Goal: Communication & Community: Ask a question

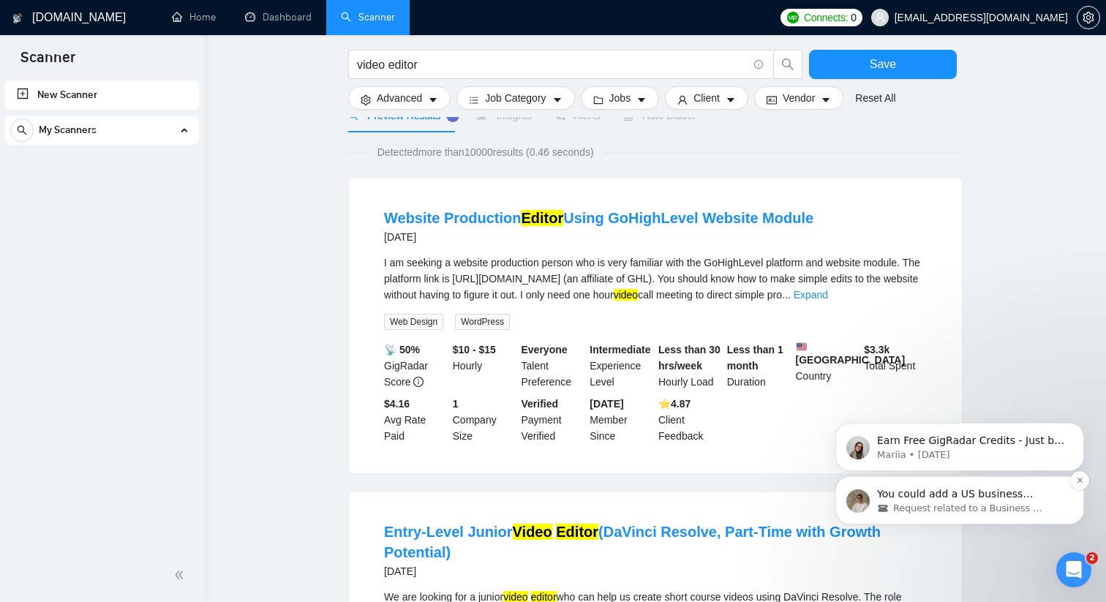
click at [1025, 510] on span "Request related to a Business Manager" at bounding box center [968, 508] width 151 height 13
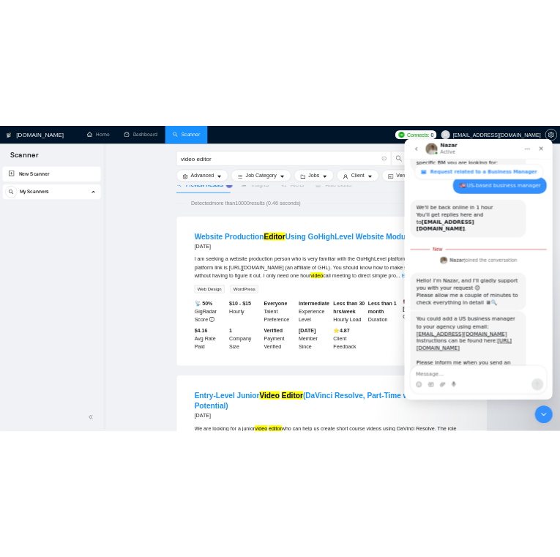
scroll to position [677, 0]
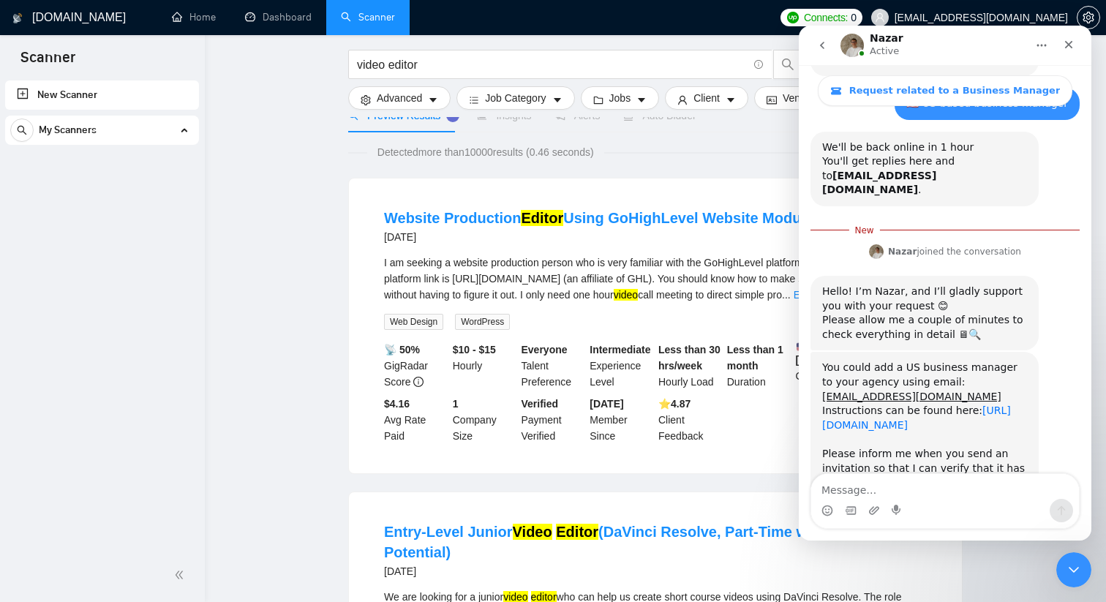
click at [921, 404] on link "[URL][DOMAIN_NAME]" at bounding box center [916, 417] width 189 height 26
drag, startPoint x: 945, startPoint y: 295, endPoint x: 811, endPoint y: 298, distance: 133.9
click at [811, 352] on div "You could add a US business manager to your agency using email: [EMAIL_ADDRESS]…" at bounding box center [924, 432] width 228 height 161
copy link "[EMAIL_ADDRESS][DOMAIN_NAME]"
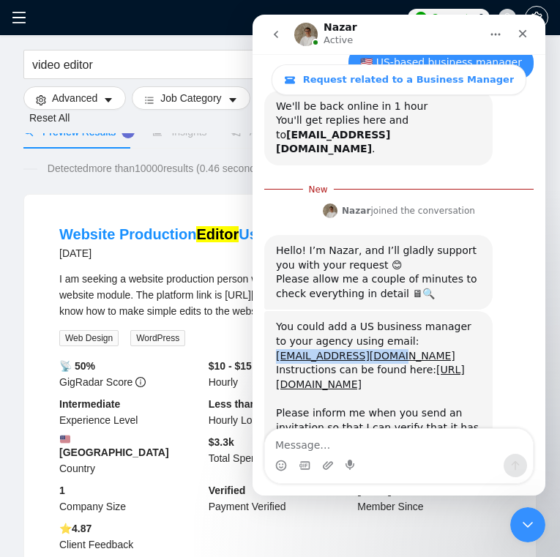
scroll to position [712, 0]
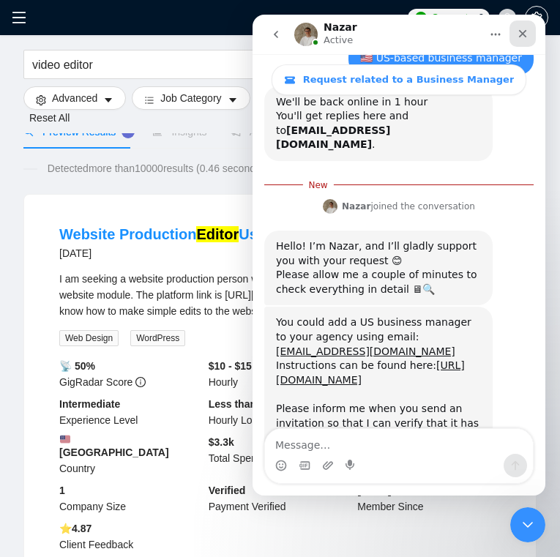
click at [524, 32] on icon "Close" at bounding box center [522, 34] width 12 height 12
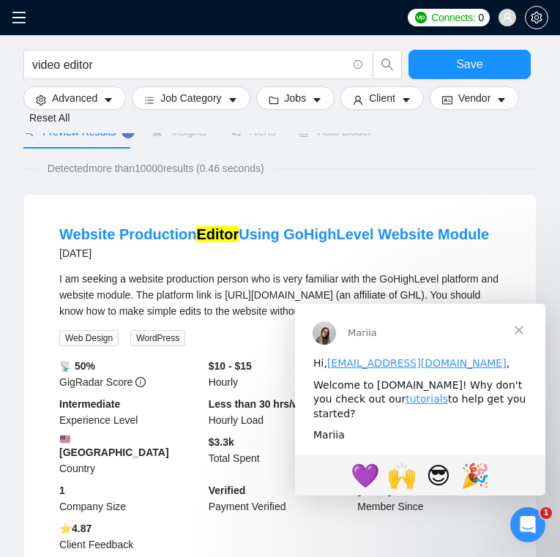
scroll to position [688, 0]
click at [514, 323] on span "Close" at bounding box center [518, 330] width 53 height 53
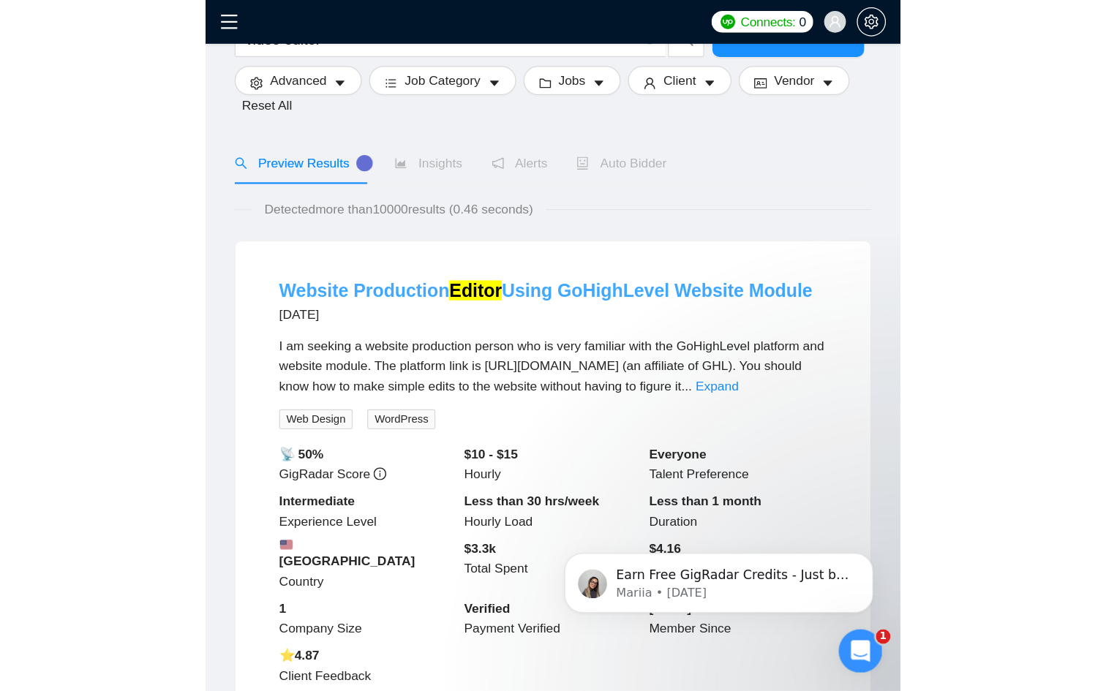
scroll to position [0, 0]
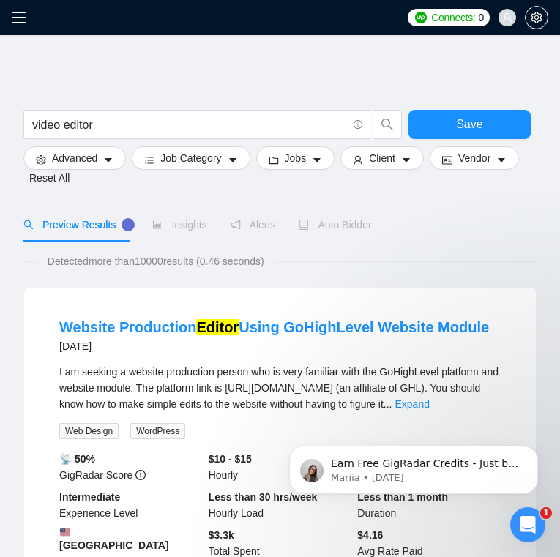
click at [22, 21] on icon "menu" at bounding box center [19, 17] width 15 height 15
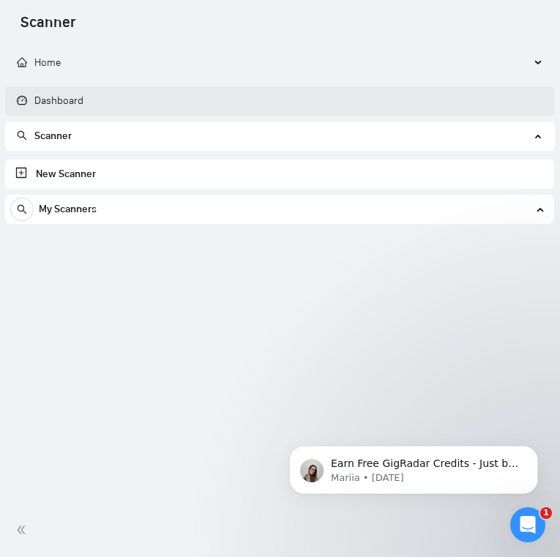
click at [53, 100] on link "Dashboard" at bounding box center [50, 100] width 67 height 12
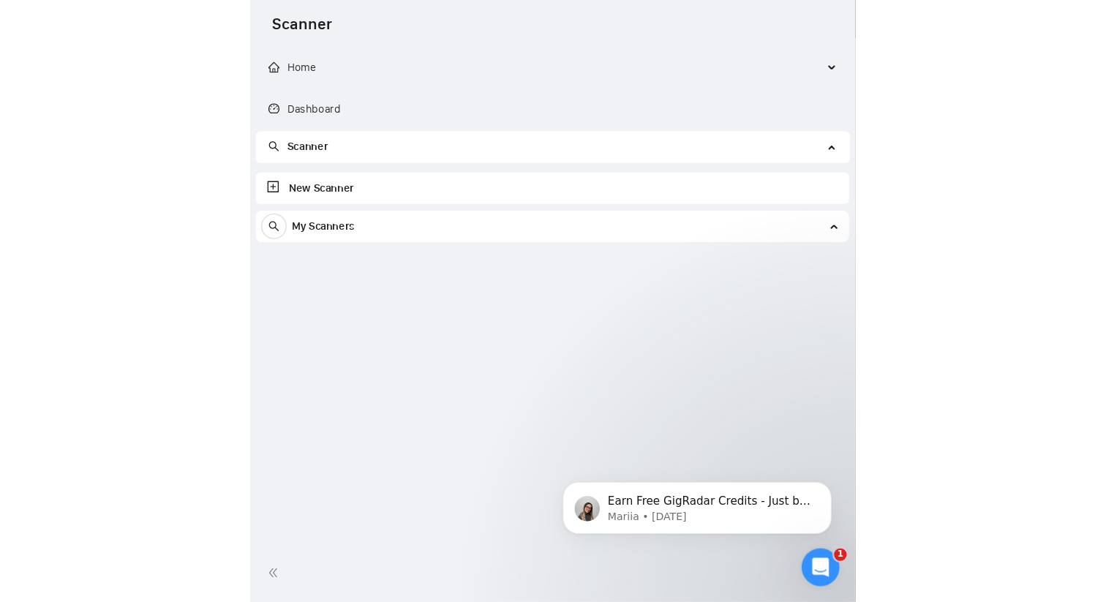
scroll to position [653, 0]
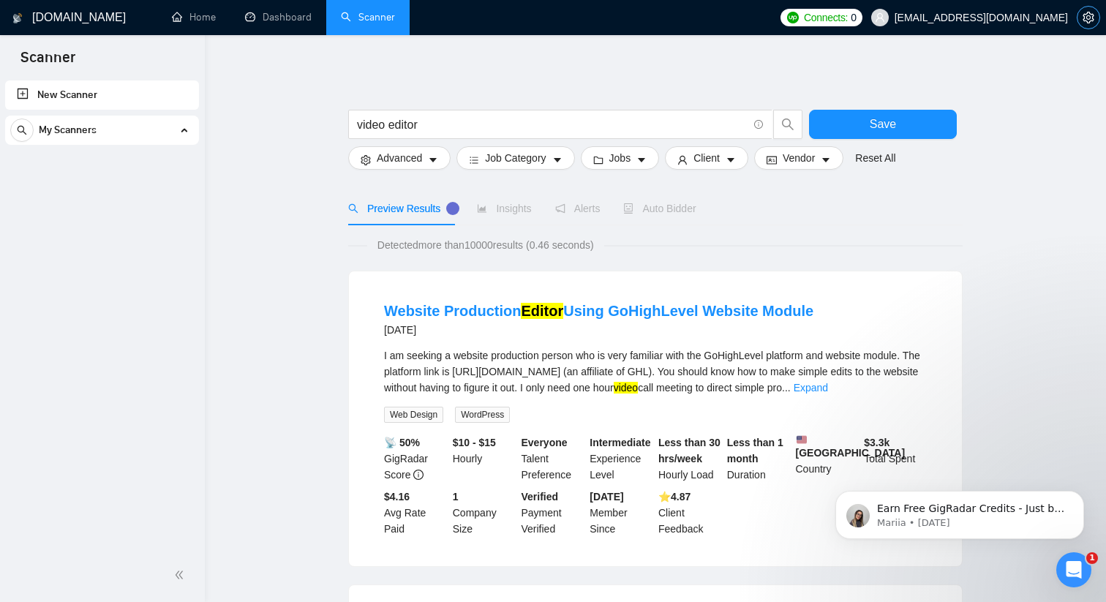
click at [1085, 19] on icon "setting" at bounding box center [1088, 18] width 12 height 12
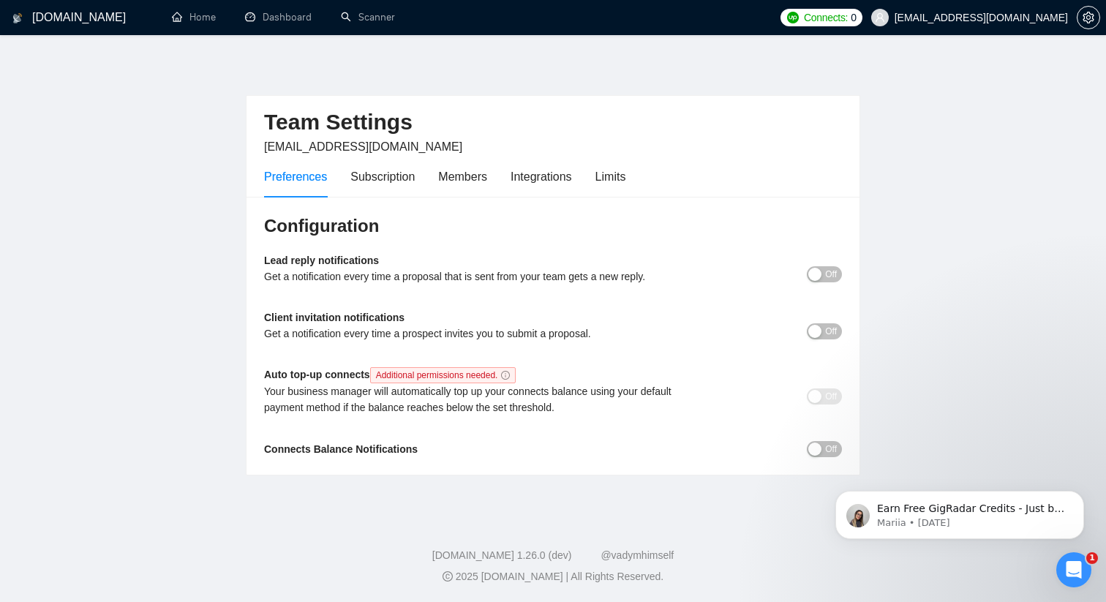
click at [44, 16] on h1 "[DOMAIN_NAME]" at bounding box center [79, 17] width 94 height 35
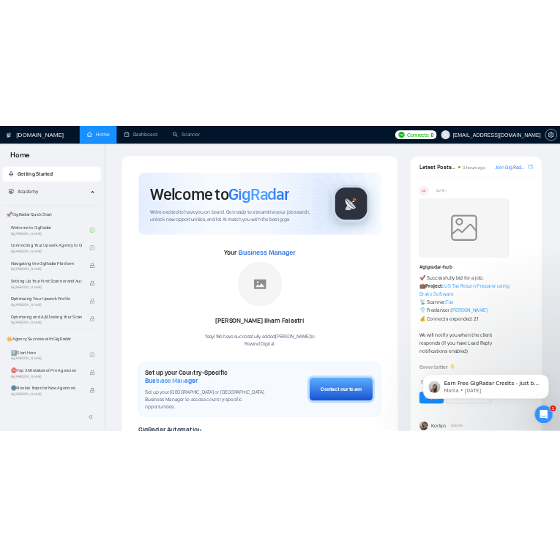
scroll to position [688, 0]
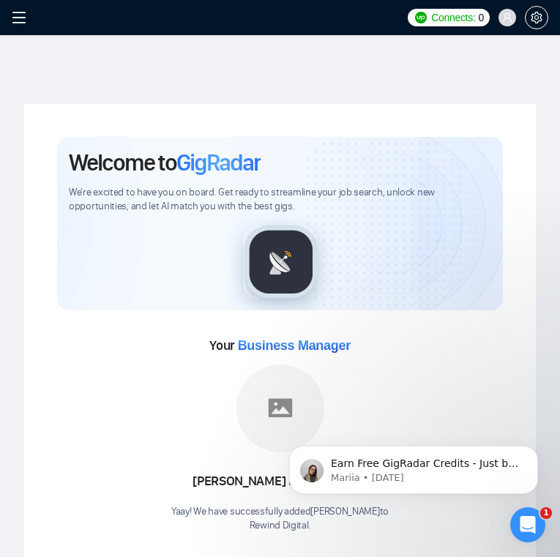
click at [18, 14] on icon "menu" at bounding box center [19, 17] width 15 height 15
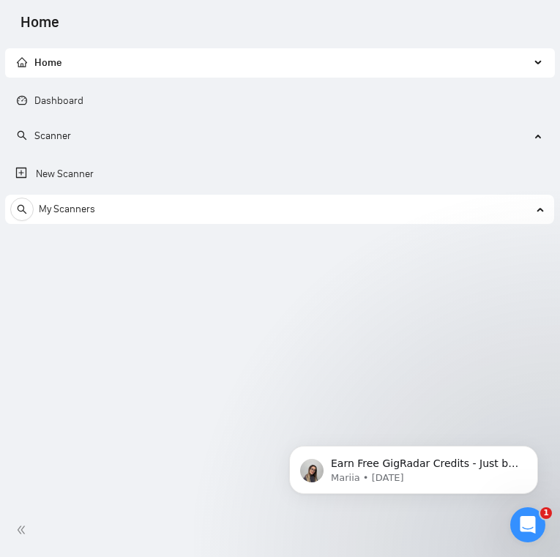
click at [530, 60] on div "Home" at bounding box center [279, 62] width 549 height 29
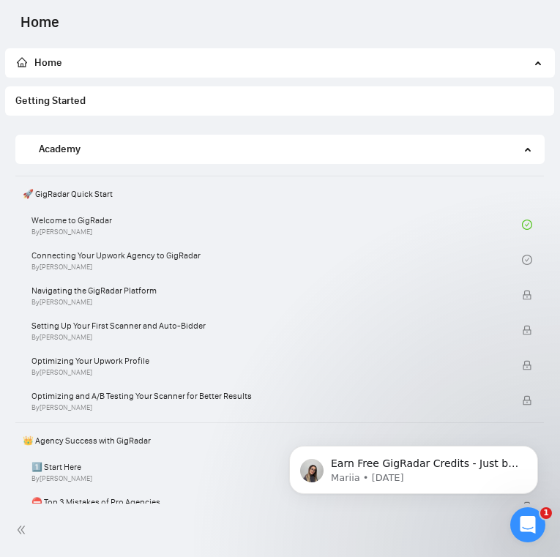
click at [535, 61] on icon at bounding box center [538, 61] width 7 height 0
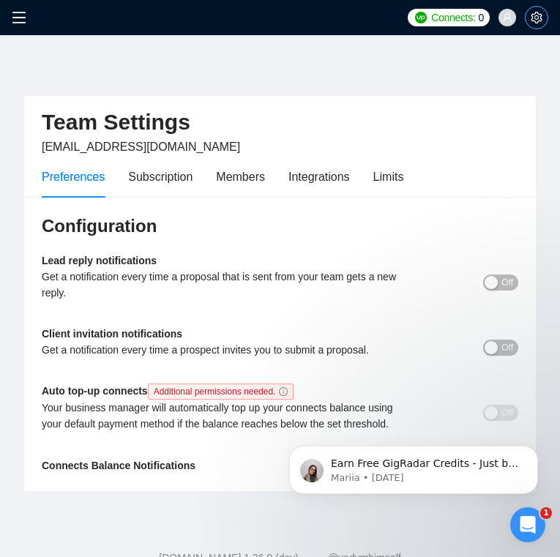
click at [536, 17] on icon "setting" at bounding box center [536, 18] width 12 height 12
click at [532, 17] on icon "setting" at bounding box center [535, 18] width 11 height 12
click at [528, 527] on icon "Open Intercom Messenger" at bounding box center [525, 523] width 24 height 24
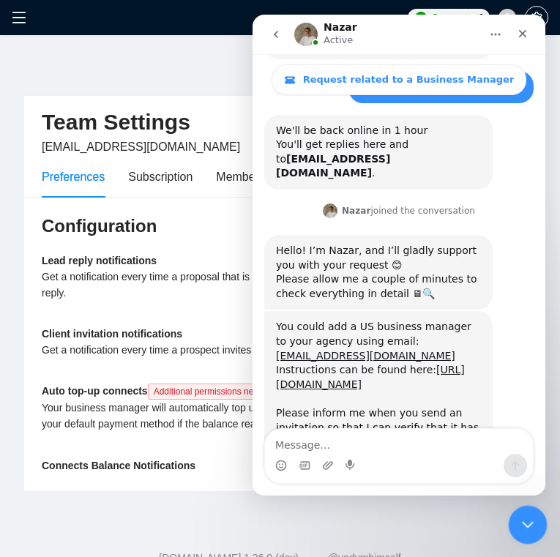
scroll to position [688, 0]
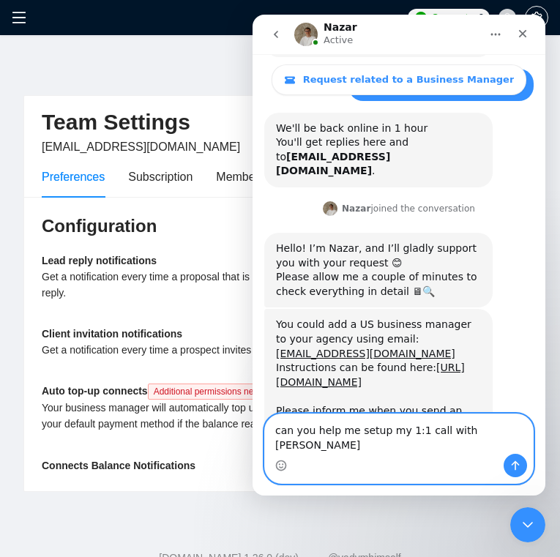
type textarea "can you help me setup my 1:1 call with [PERSON_NAME]?"
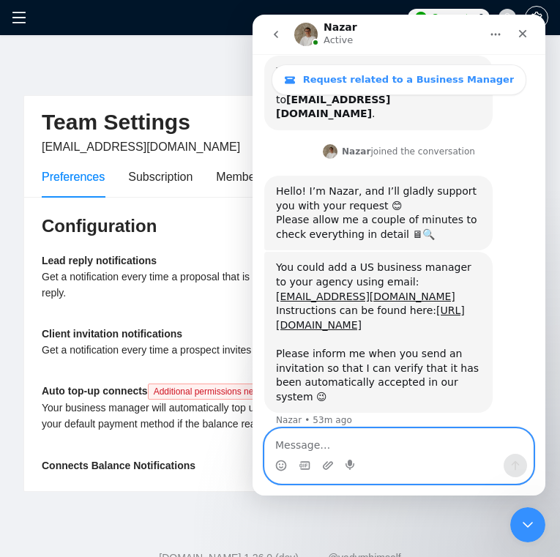
scroll to position [745, 0]
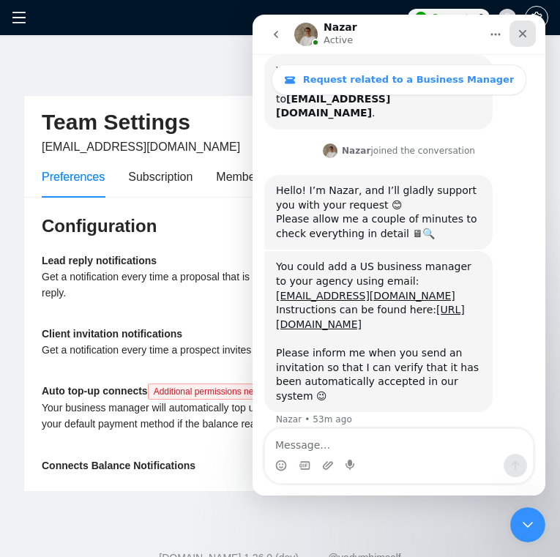
click at [523, 31] on icon "Close" at bounding box center [522, 34] width 12 height 12
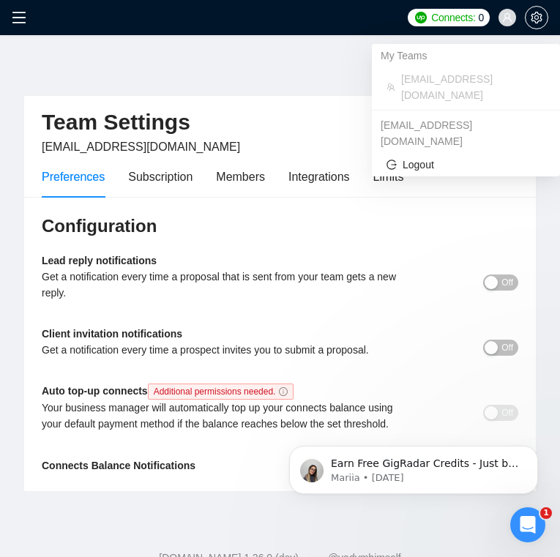
scroll to position [0, 0]
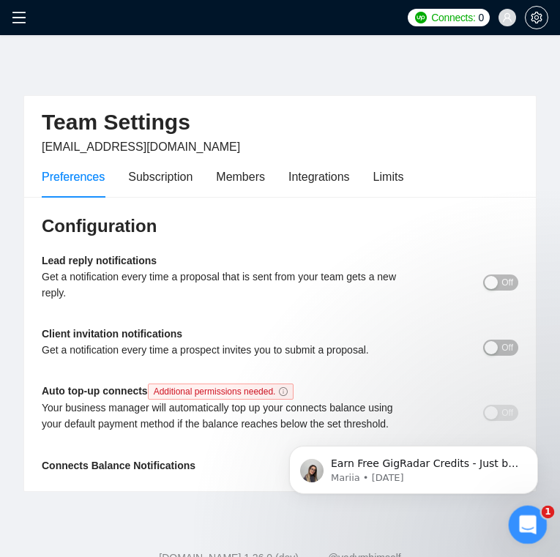
click at [536, 525] on div "Open Intercom Messenger" at bounding box center [525, 522] width 48 height 48
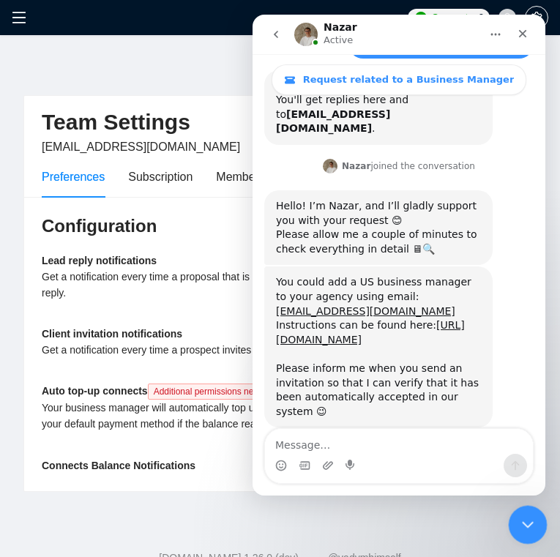
scroll to position [745, 0]
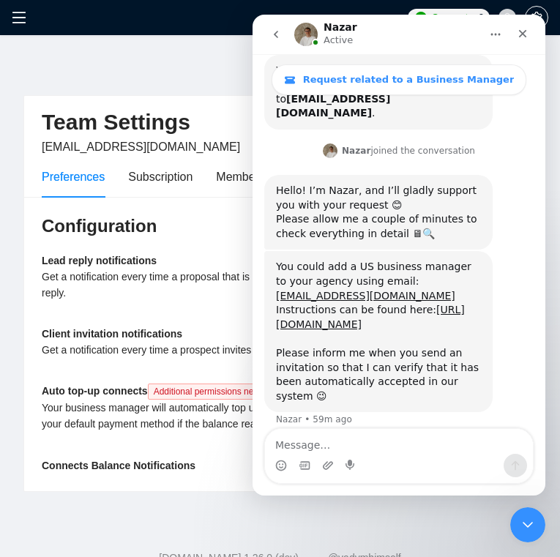
click at [12, 21] on icon "menu" at bounding box center [19, 17] width 15 height 15
click at [15, 18] on icon "menu" at bounding box center [18, 18] width 13 height 12
click at [523, 26] on div "Close" at bounding box center [522, 33] width 26 height 26
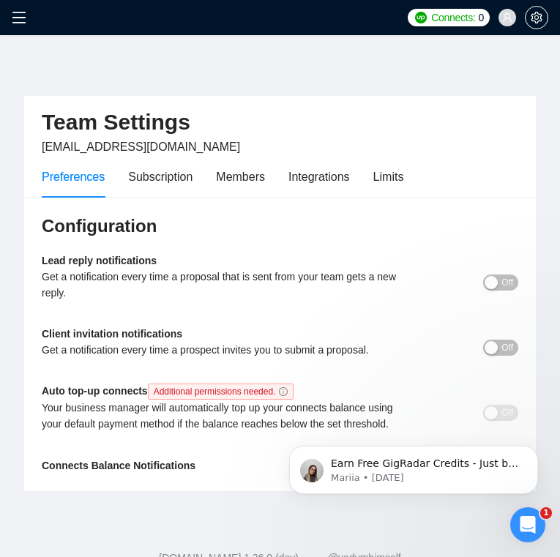
scroll to position [0, 0]
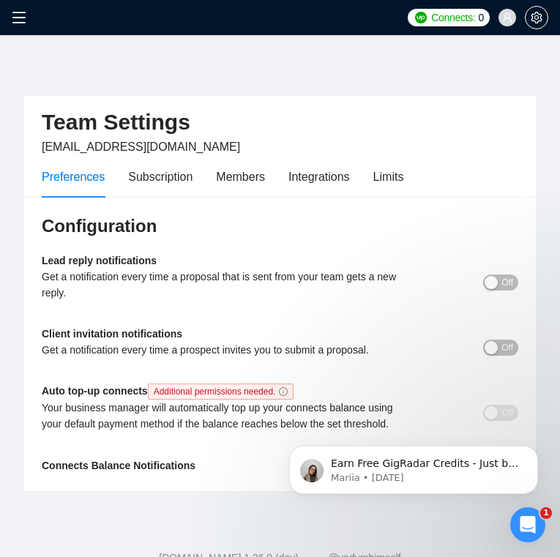
click at [11, 17] on div "Connects: 0 [EMAIL_ADDRESS][DOMAIN_NAME]" at bounding box center [280, 17] width 560 height 35
click at [19, 15] on icon "menu" at bounding box center [19, 17] width 15 height 15
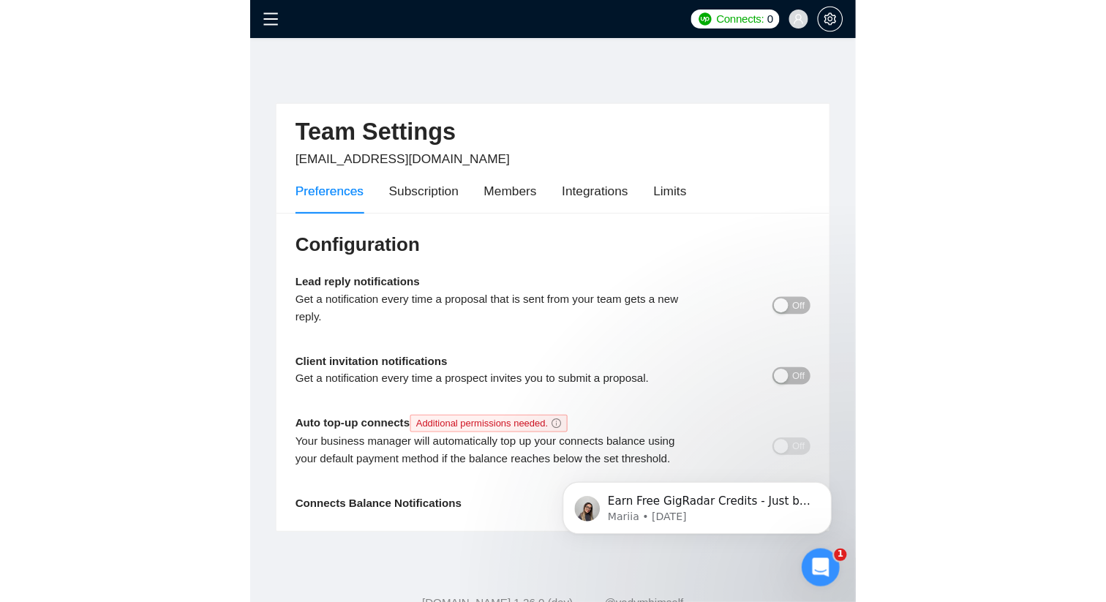
scroll to position [840, 0]
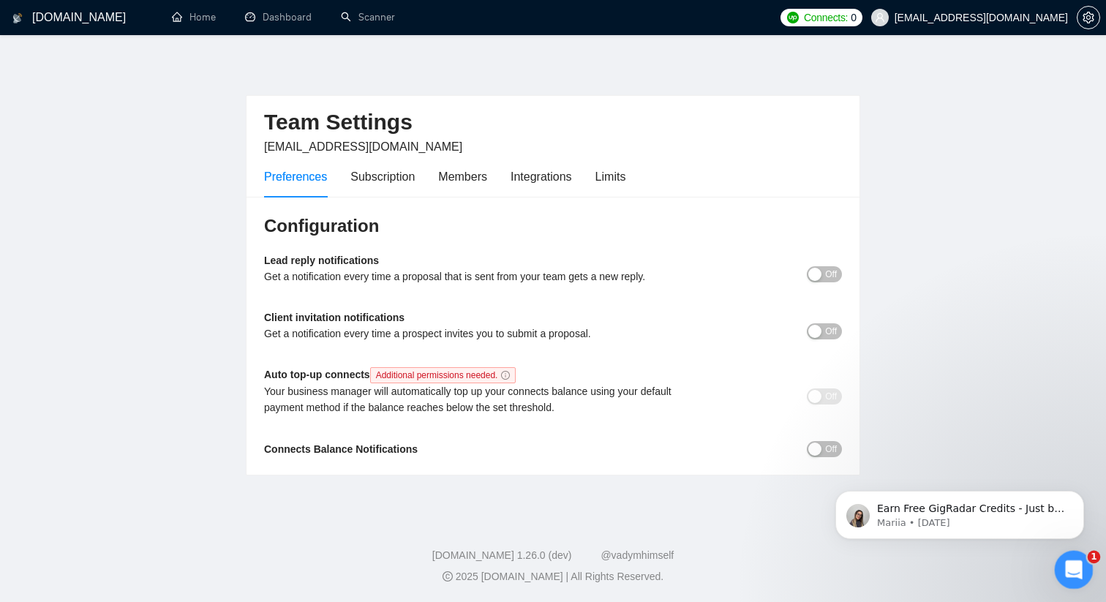
click at [1060, 574] on div "Open Intercom Messenger" at bounding box center [1071, 567] width 48 height 48
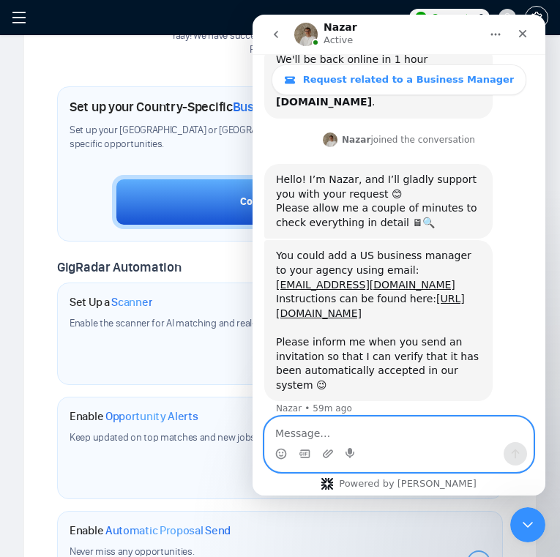
scroll to position [757, 0]
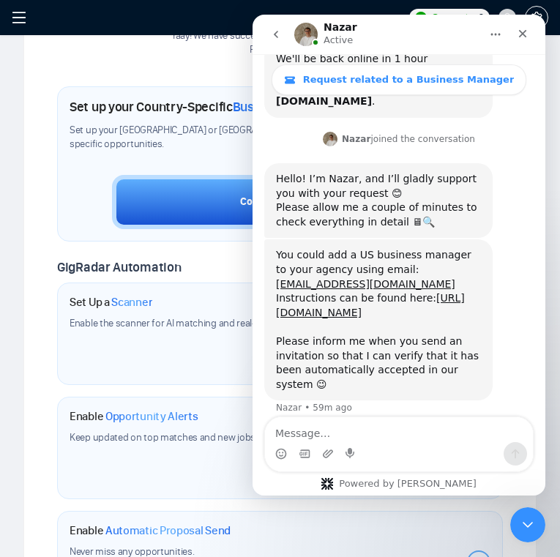
click at [21, 14] on icon "menu" at bounding box center [19, 17] width 15 height 15
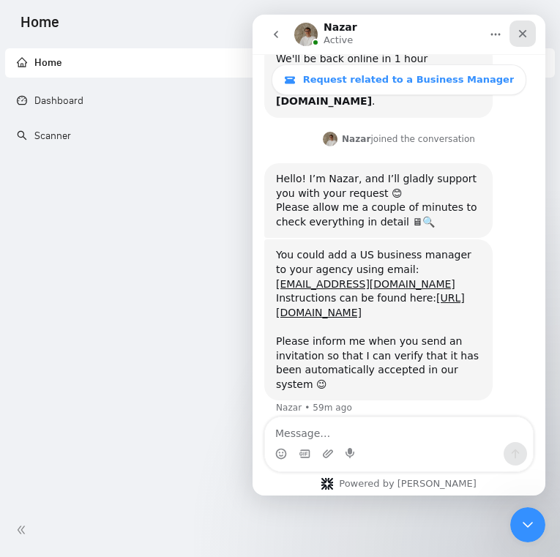
drag, startPoint x: 521, startPoint y: 31, endPoint x: 702, endPoint y: 65, distance: 183.9
click at [521, 31] on icon "Close" at bounding box center [522, 34] width 12 height 12
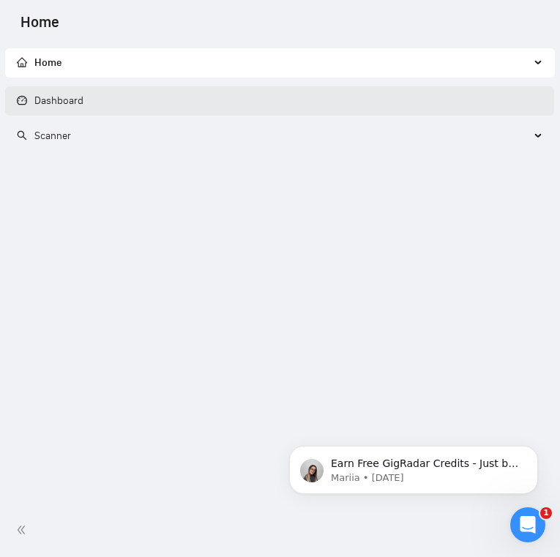
scroll to position [0, 0]
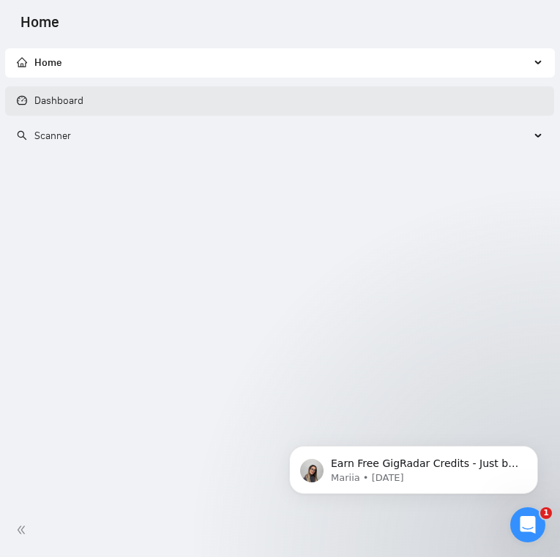
click at [35, 102] on link "Dashboard" at bounding box center [50, 100] width 67 height 12
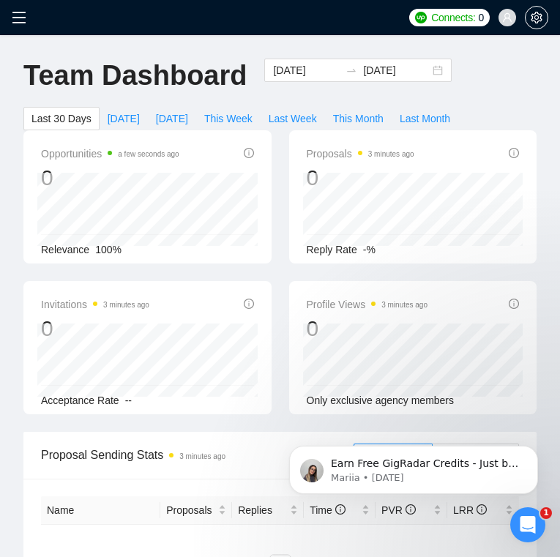
click at [18, 18] on icon "menu" at bounding box center [19, 17] width 15 height 15
click at [17, 18] on icon "menu" at bounding box center [19, 17] width 15 height 15
click at [537, 510] on div "Open Intercom Messenger" at bounding box center [525, 522] width 48 height 48
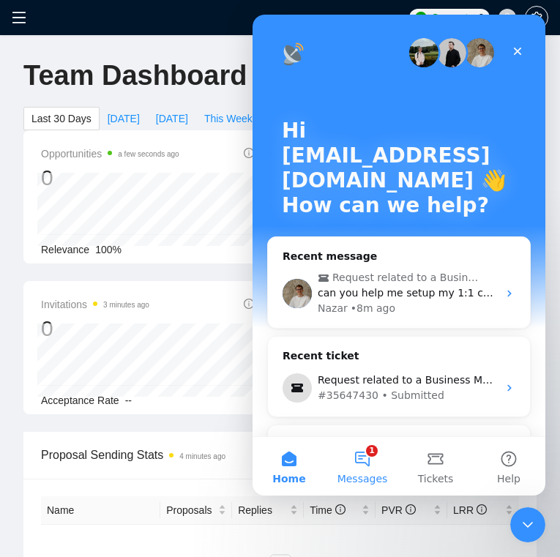
click at [357, 456] on button "1 Messages" at bounding box center [361, 466] width 73 height 59
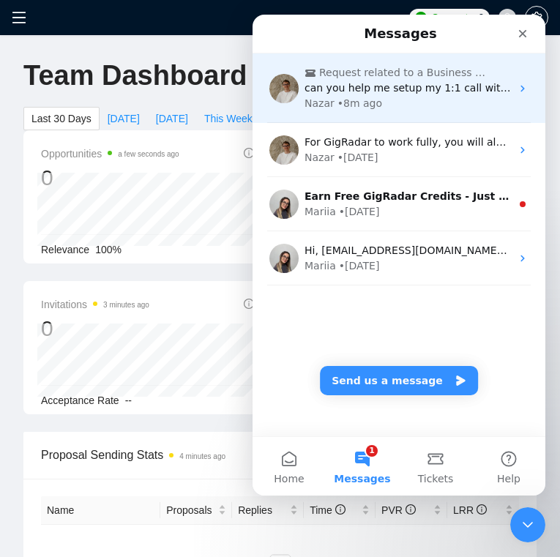
click at [450, 105] on div "Nazar • 8m ago" at bounding box center [407, 103] width 206 height 15
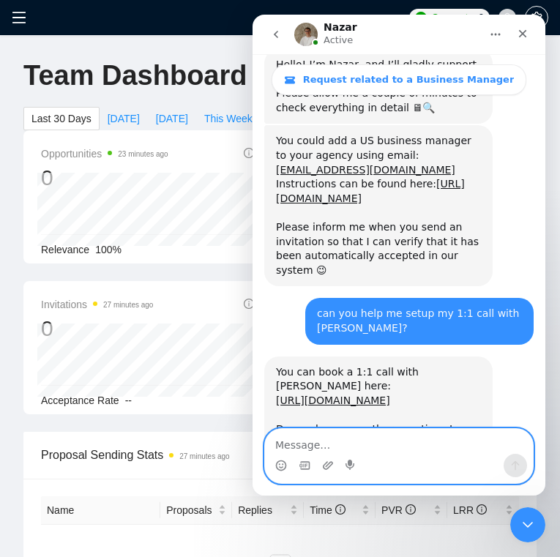
scroll to position [875, 0]
